Goal: Transaction & Acquisition: Subscribe to service/newsletter

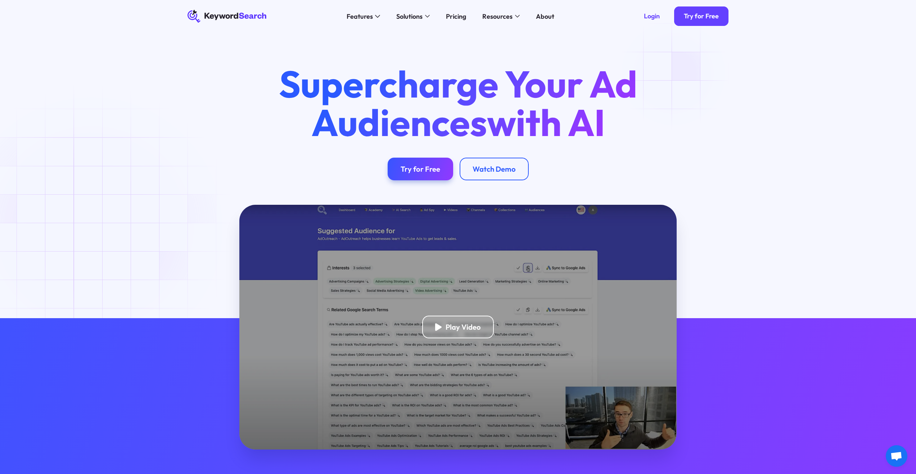
click at [733, 126] on div "Supercharge Your Ad Audiences with AI Try for Free Watch Demo" at bounding box center [458, 123] width 567 height 116
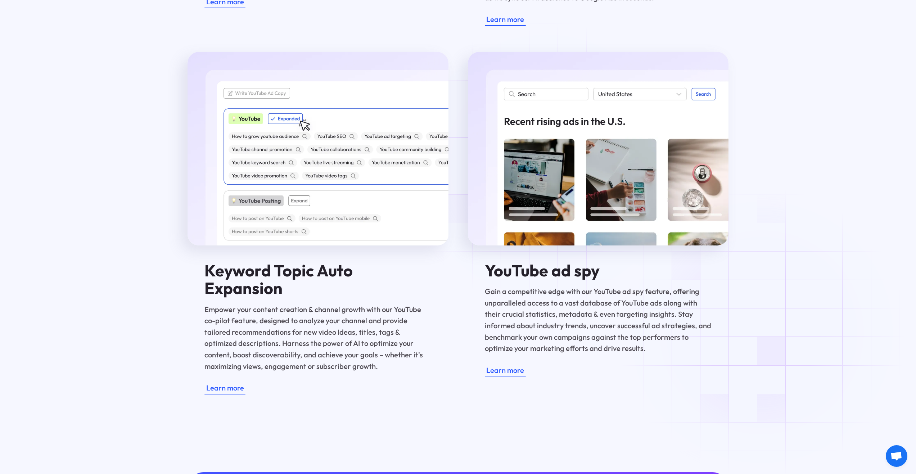
scroll to position [1403, 0]
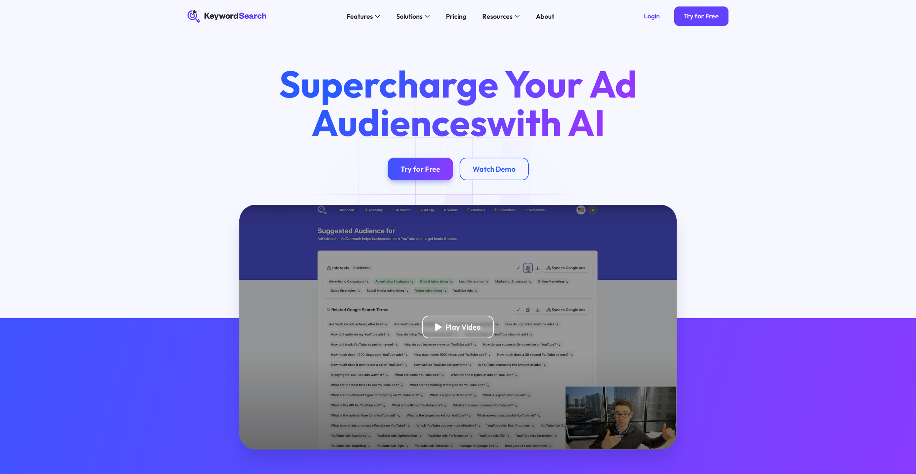
click at [453, 23] on div "Features AI Audience Builder Supercharge your Google and YouTube ad audiences K…" at bounding box center [450, 16] width 354 height 32
click at [456, 6] on div "Features AI Audience Builder Supercharge your Google and YouTube ad audiences K…" at bounding box center [450, 16] width 354 height 32
click at [457, 15] on div "Pricing" at bounding box center [456, 17] width 20 height 10
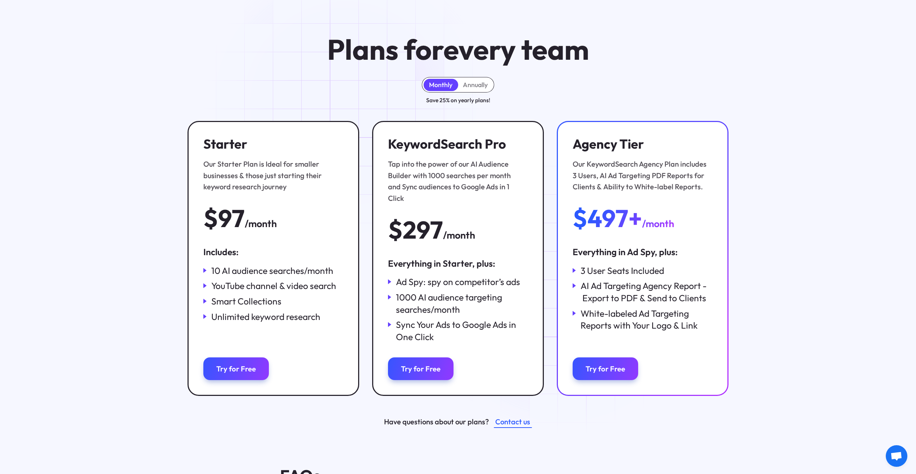
scroll to position [36, 0]
